Goal: Task Accomplishment & Management: Use online tool/utility

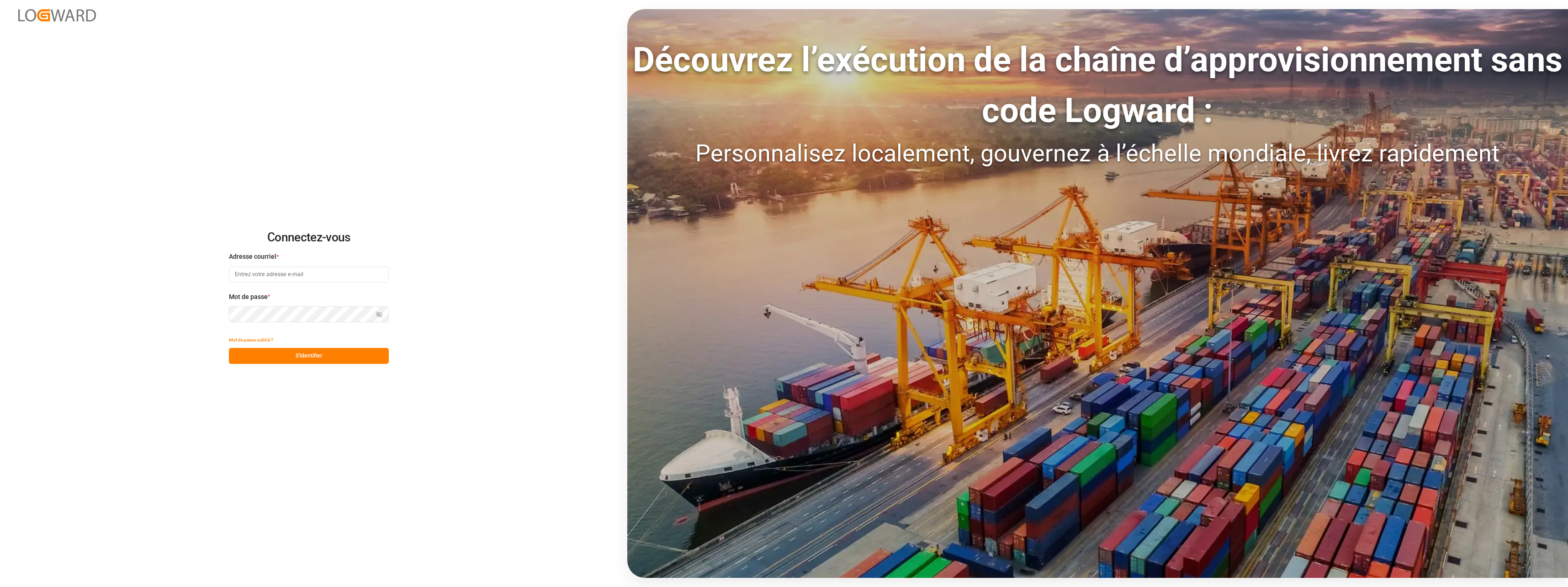
type input "[EMAIL_ADDRESS][DOMAIN_NAME]"
click at [308, 354] on button "S'identifier" at bounding box center [309, 355] width 160 height 16
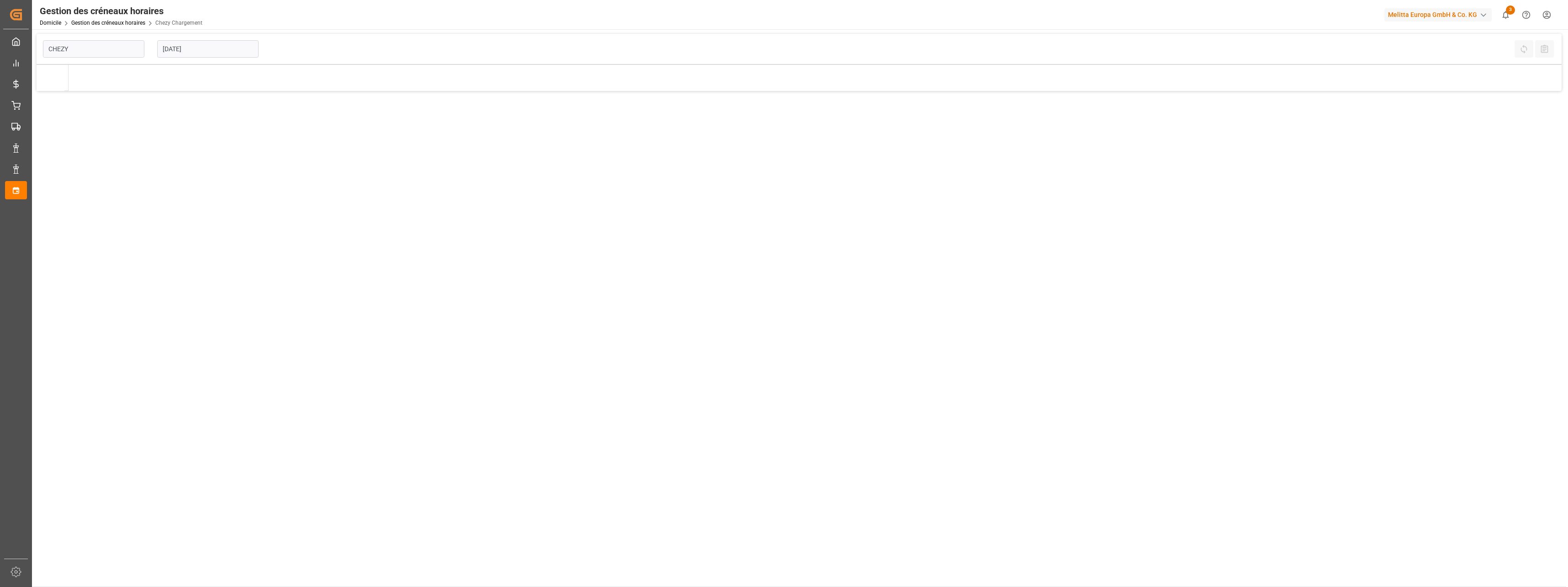
type input "Chezy Loading"
